Goal: Task Accomplishment & Management: Use online tool/utility

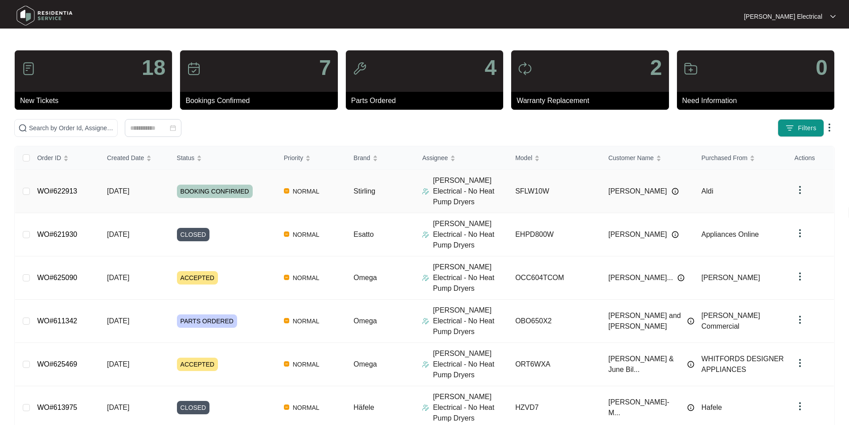
click at [156, 185] on td "[DATE]" at bounding box center [135, 191] width 70 height 43
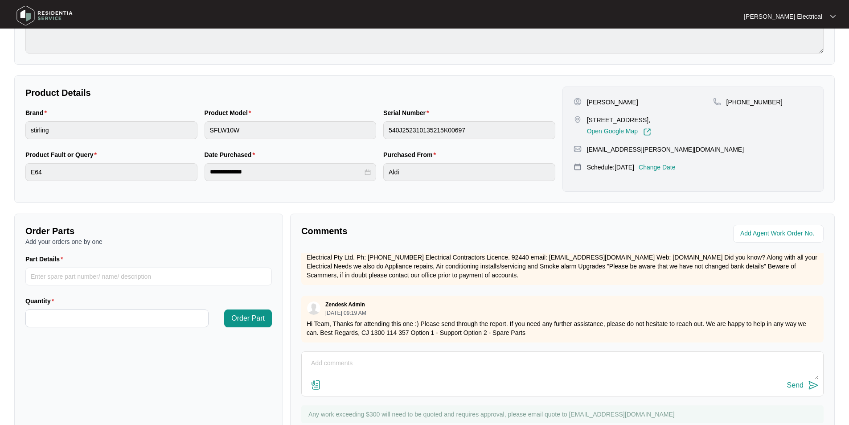
scroll to position [167, 0]
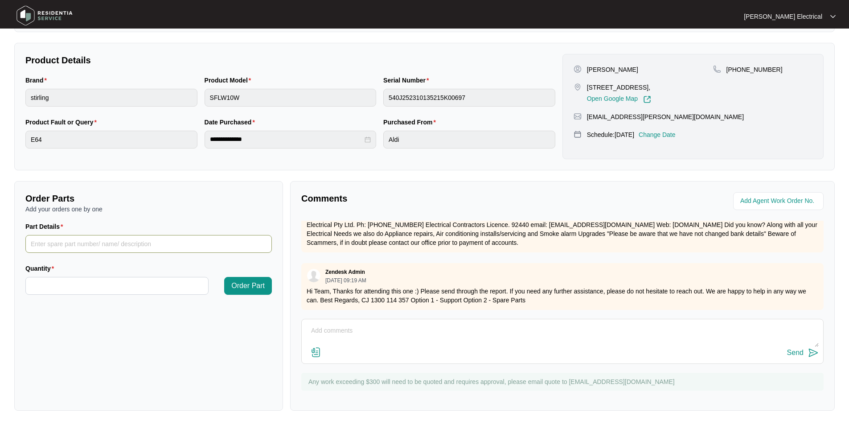
click at [45, 244] on input "Part Details" at bounding box center [148, 244] width 246 height 18
type input "inlet valve"
click at [66, 289] on input "Quantity" at bounding box center [117, 285] width 182 height 17
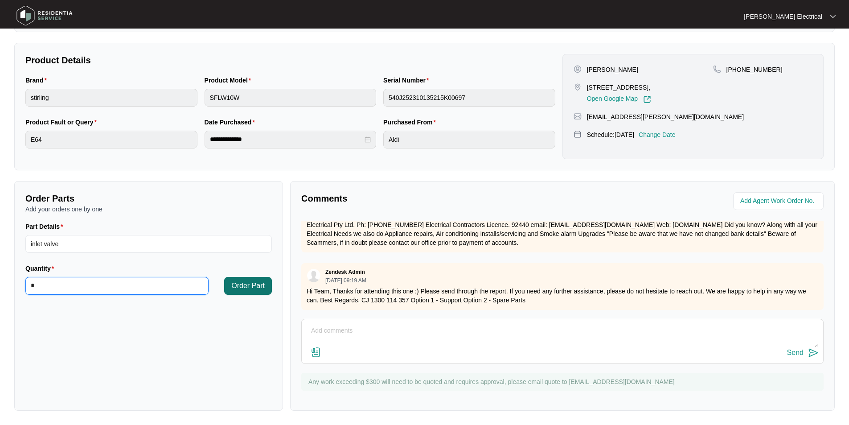
type input "*"
click at [245, 287] on span "Order Part" at bounding box center [247, 285] width 33 height 11
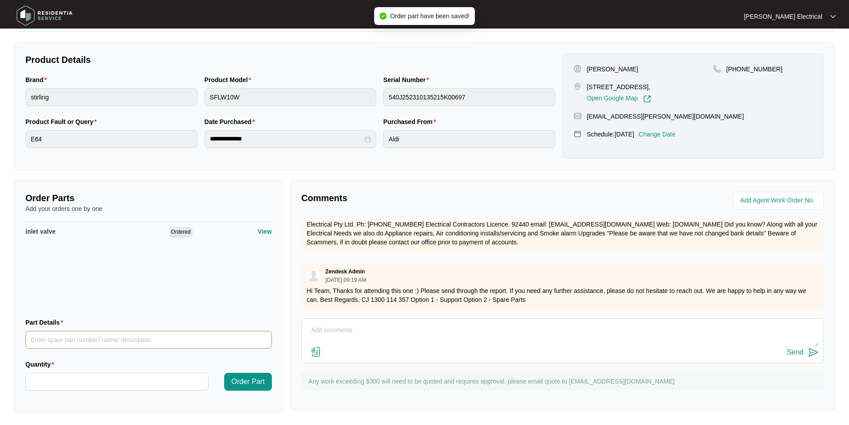
click at [58, 337] on input "Part Details" at bounding box center [148, 340] width 246 height 18
type input "Main pcb"
click at [55, 386] on input "Quantity" at bounding box center [117, 381] width 182 height 17
type input "*"
click at [46, 340] on input "Main pcb" at bounding box center [148, 340] width 246 height 18
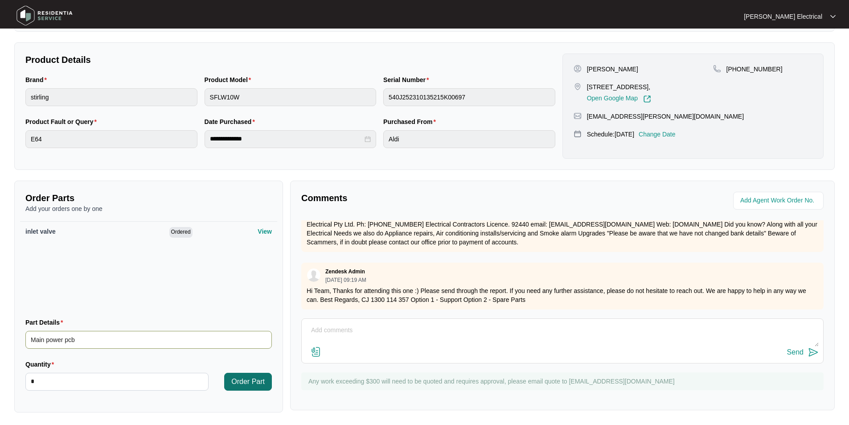
type input "Main power pcb"
click at [255, 379] on span "Order Part" at bounding box center [247, 381] width 33 height 11
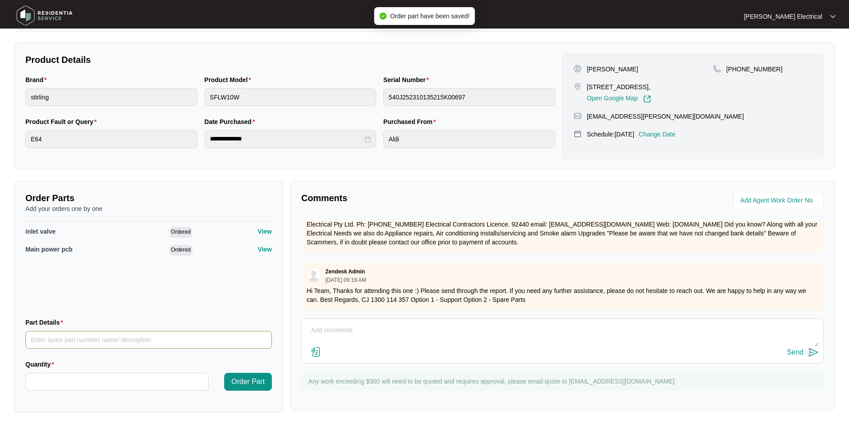
click at [46, 339] on input "Part Details" at bounding box center [148, 340] width 246 height 18
type input "display pcb"
click at [45, 382] on input "Quantity" at bounding box center [117, 381] width 182 height 17
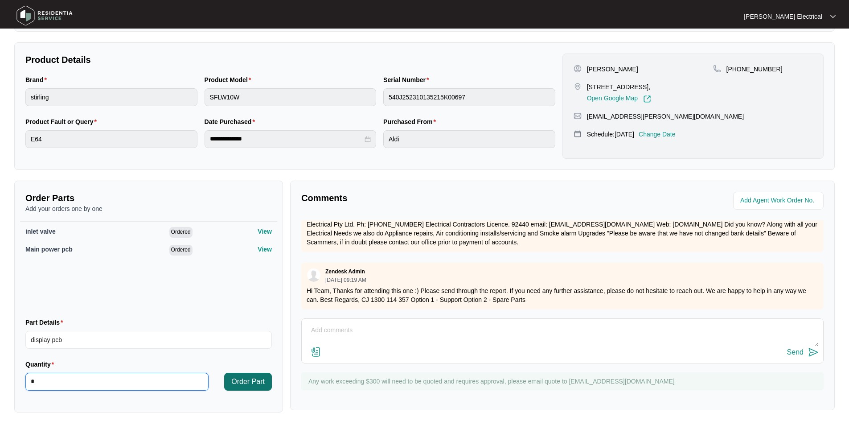
type input "*"
click at [254, 379] on span "Order Part" at bounding box center [247, 381] width 33 height 11
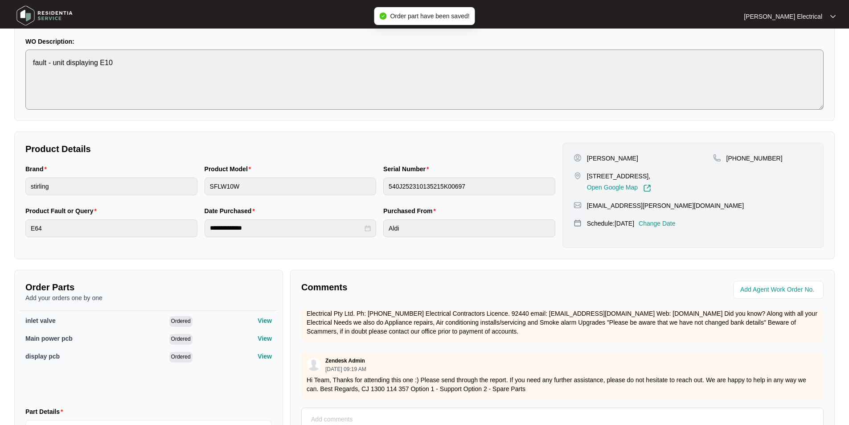
scroll to position [33, 0]
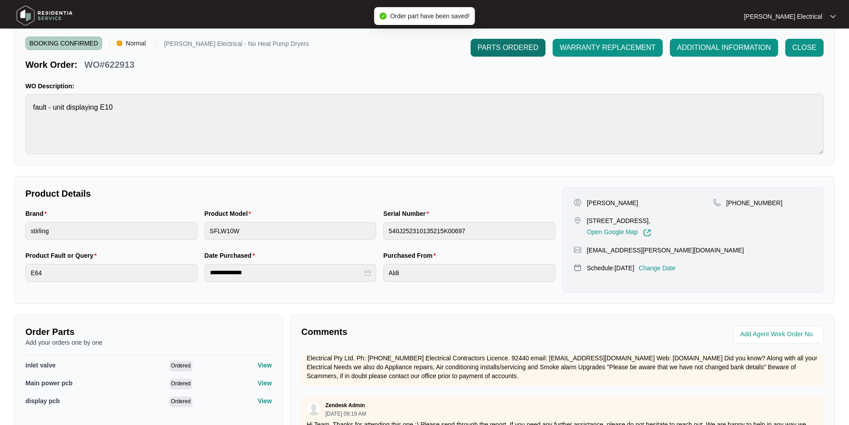
click at [500, 45] on span "PARTS ORDERED" at bounding box center [508, 47] width 61 height 11
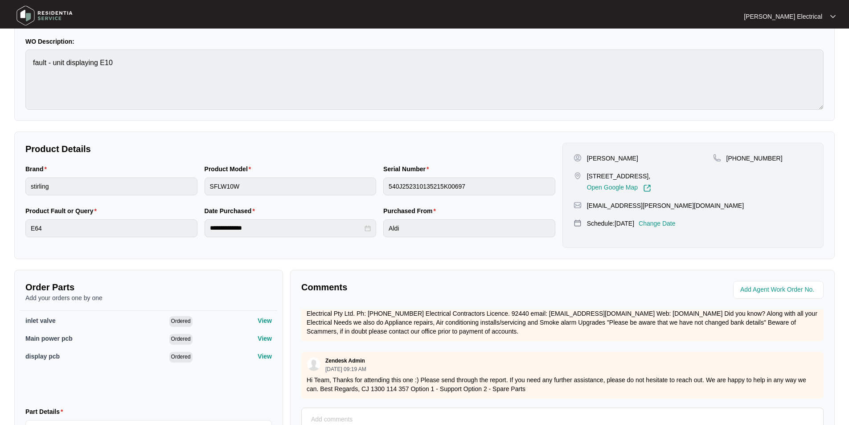
scroll to position [168, 0]
